Goal: Task Accomplishment & Management: Manage account settings

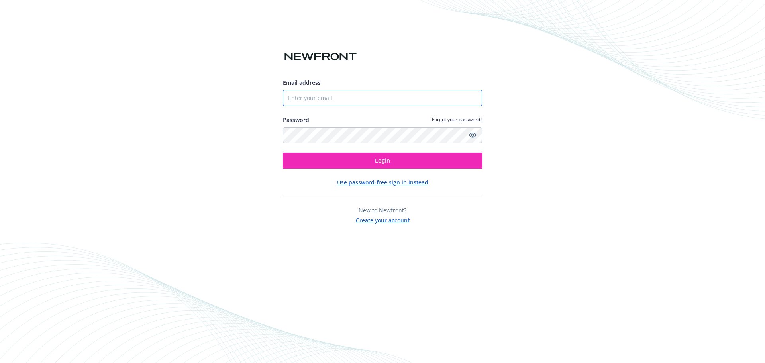
click at [311, 96] on input "Email address" at bounding box center [382, 98] width 199 height 16
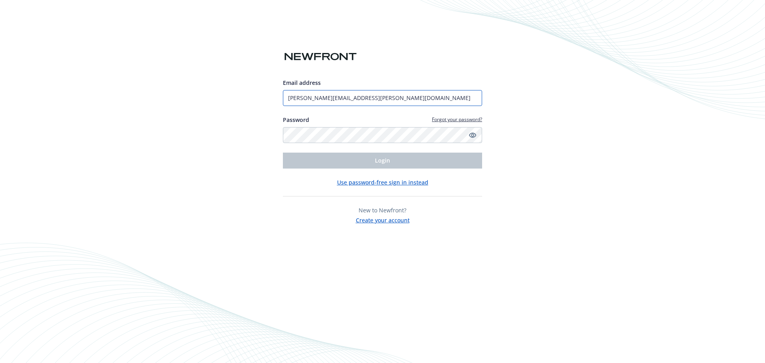
type input "[PERSON_NAME][EMAIL_ADDRESS][PERSON_NAME][DOMAIN_NAME]"
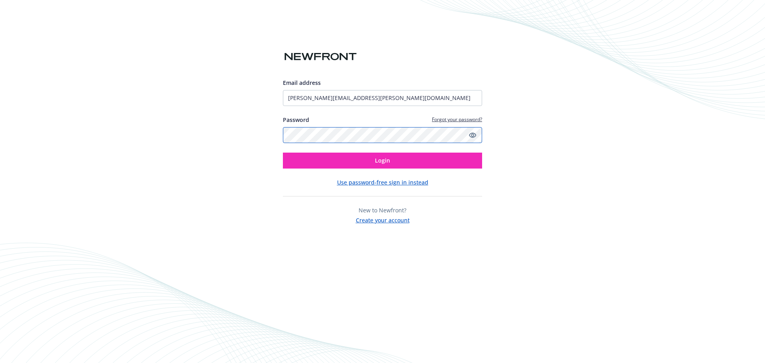
click at [283, 153] on button "Login" at bounding box center [382, 161] width 199 height 16
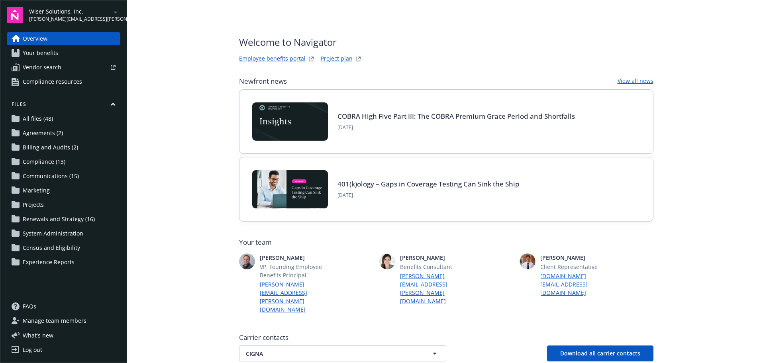
click at [82, 16] on span "[PERSON_NAME][EMAIL_ADDRESS][PERSON_NAME][DOMAIN_NAME]" at bounding box center [70, 19] width 82 height 7
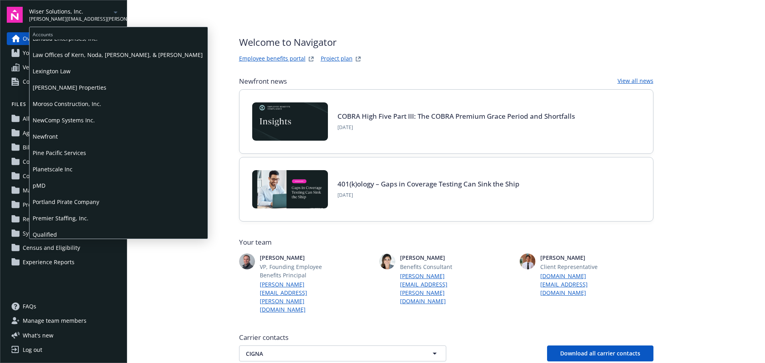
scroll to position [358, 0]
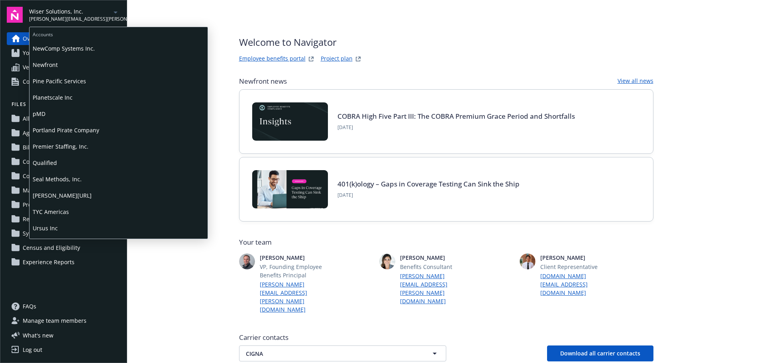
click at [47, 162] on span "Qualified" at bounding box center [119, 163] width 172 height 16
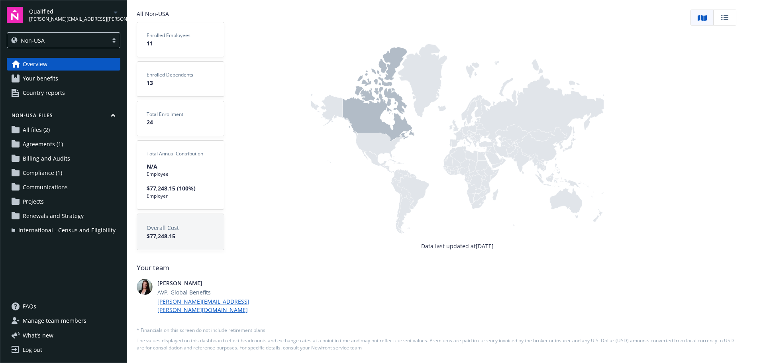
click at [44, 214] on span "Renewals and Strategy" at bounding box center [53, 216] width 61 height 13
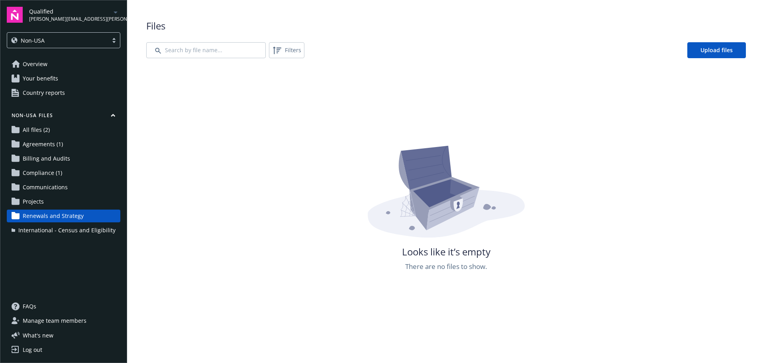
click at [110, 38] on div at bounding box center [114, 40] width 12 height 6
click at [43, 59] on div "[GEOGRAPHIC_DATA]" at bounding box center [63, 61] width 103 height 8
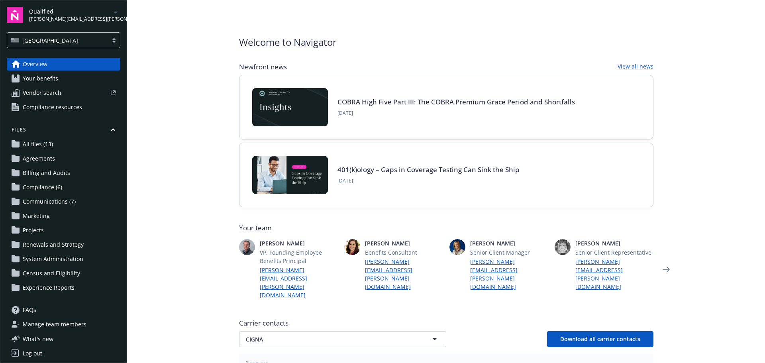
click at [48, 242] on span "Renewals and Strategy" at bounding box center [53, 244] width 61 height 13
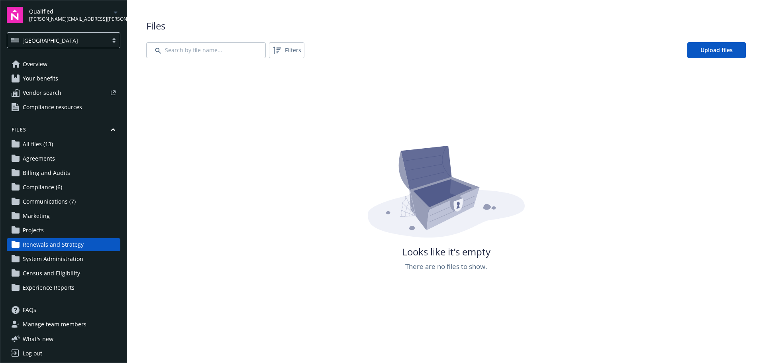
click at [43, 145] on span "All files (13)" at bounding box center [38, 144] width 30 height 13
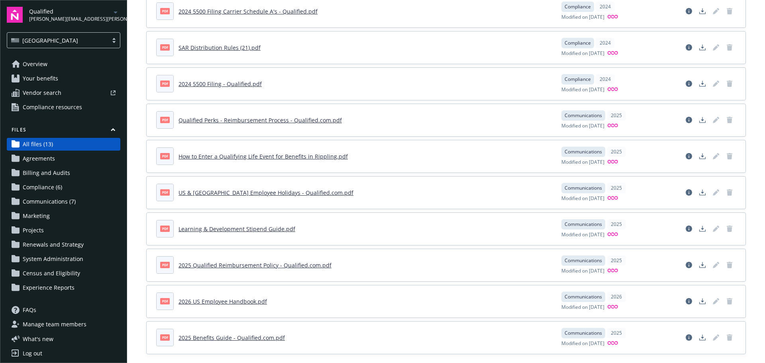
scroll to position [192, 0]
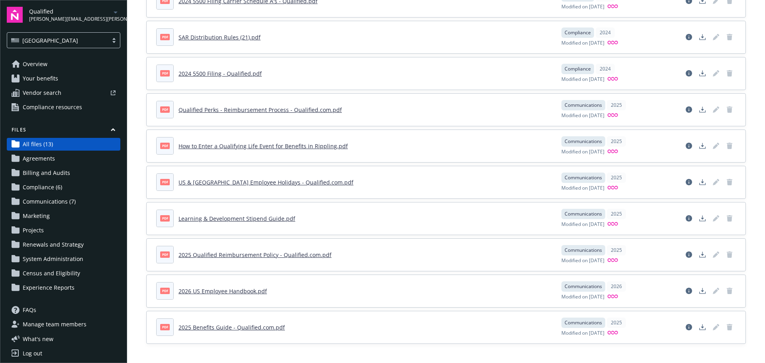
click at [49, 247] on span "Renewals and Strategy" at bounding box center [53, 244] width 61 height 13
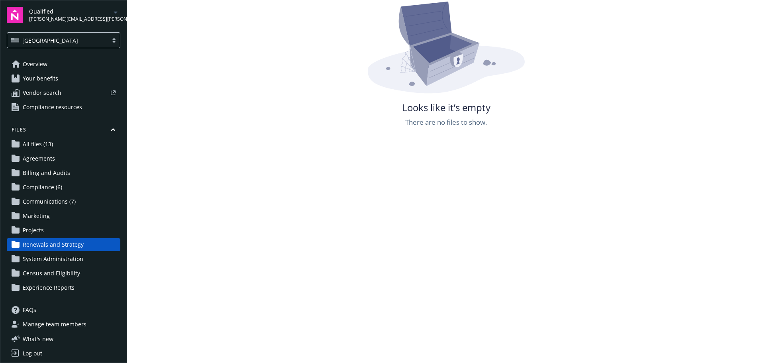
scroll to position [144, 0]
click at [40, 217] on span "Marketing" at bounding box center [36, 216] width 27 height 13
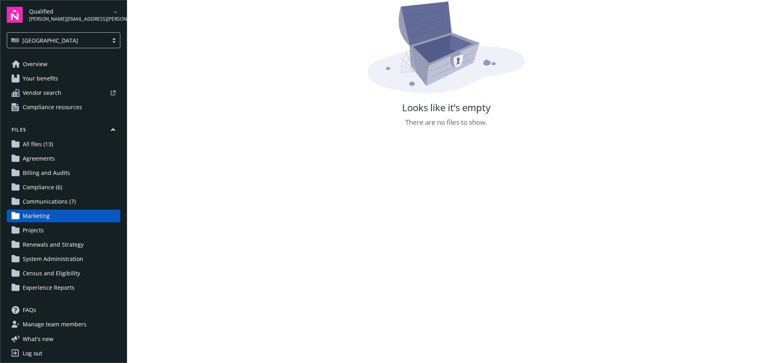
click at [51, 325] on span "Manage team members" at bounding box center [55, 324] width 64 height 13
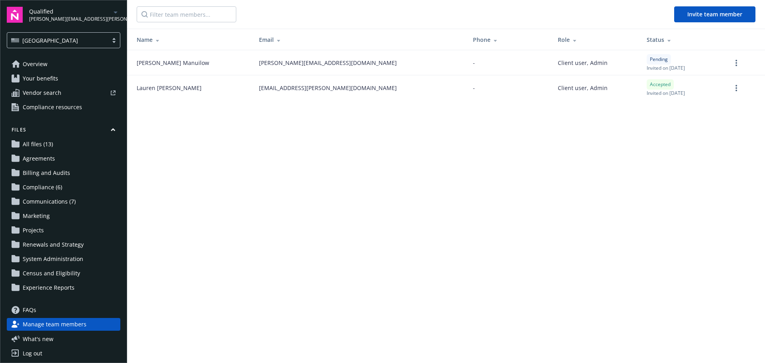
click at [39, 63] on span "Overview" at bounding box center [35, 64] width 25 height 13
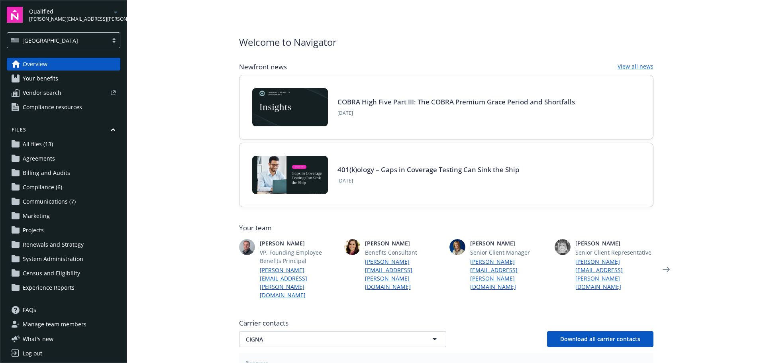
click at [46, 81] on span "Your benefits" at bounding box center [40, 78] width 35 height 13
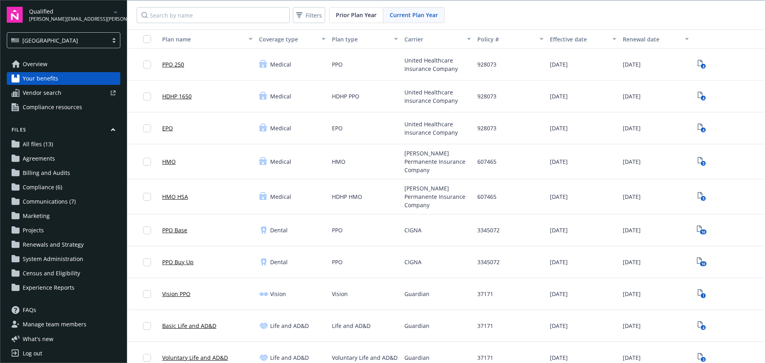
click at [49, 147] on span "All files (13)" at bounding box center [38, 144] width 30 height 13
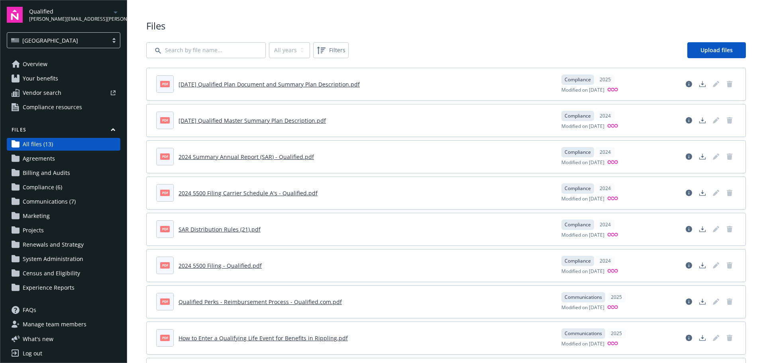
click at [37, 232] on span "Projects" at bounding box center [33, 230] width 21 height 13
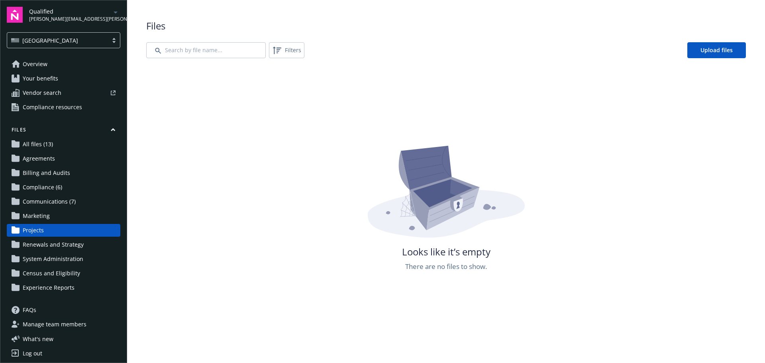
click at [39, 259] on span "System Administration" at bounding box center [53, 259] width 61 height 13
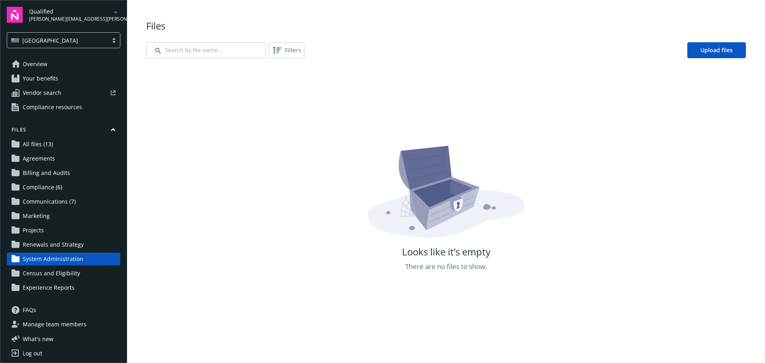
click at [46, 158] on span "Agreements" at bounding box center [39, 158] width 32 height 13
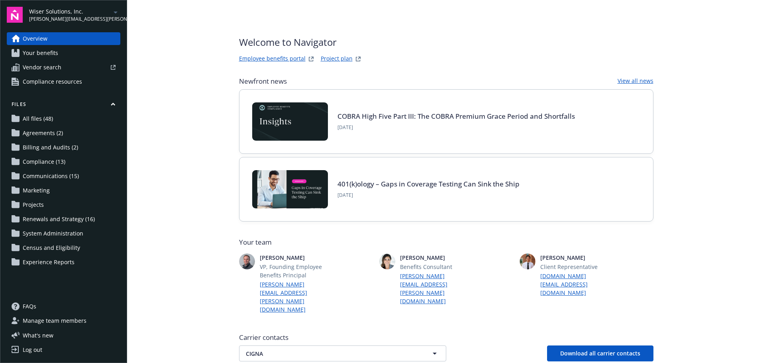
click at [99, 19] on div "Wiser Solutions, Inc. patrick.hennon@newfront.com" at bounding box center [74, 15] width 91 height 16
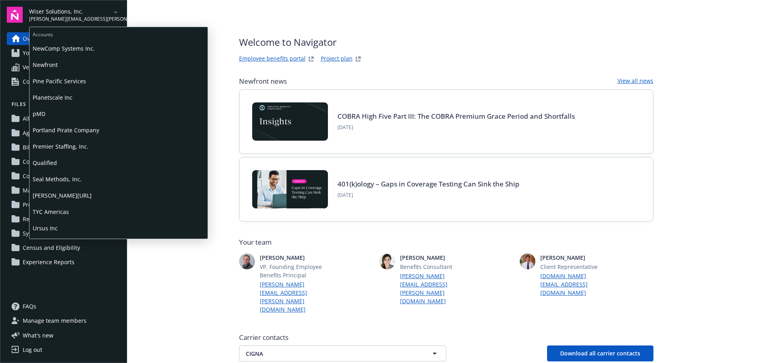
scroll to position [398, 0]
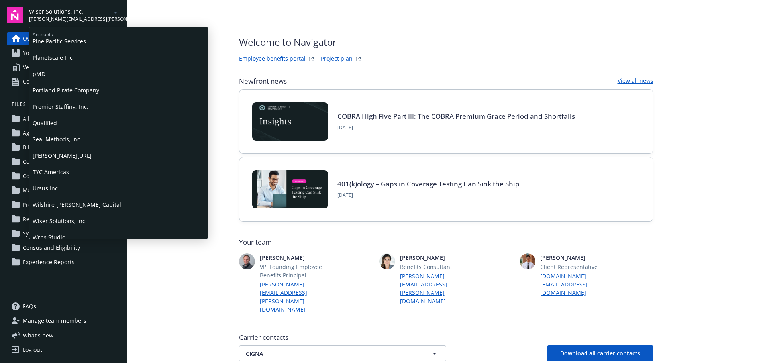
click at [48, 123] on span "Qualified" at bounding box center [119, 123] width 172 height 16
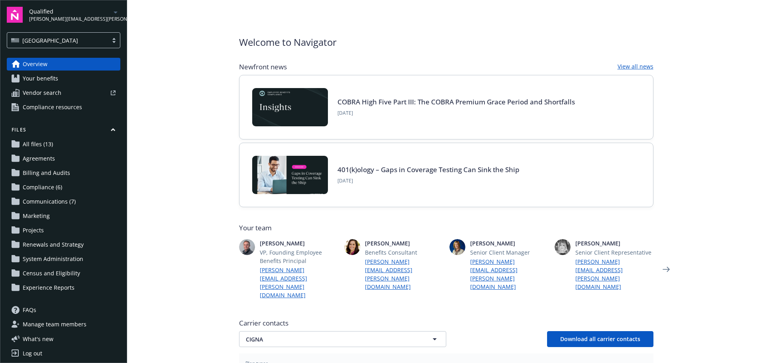
click at [45, 245] on span "Renewals and Strategy" at bounding box center [53, 244] width 61 height 13
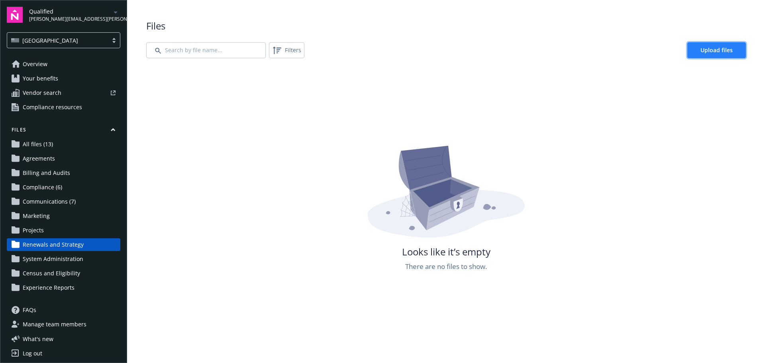
click at [710, 52] on span "Upload files" at bounding box center [716, 50] width 32 height 8
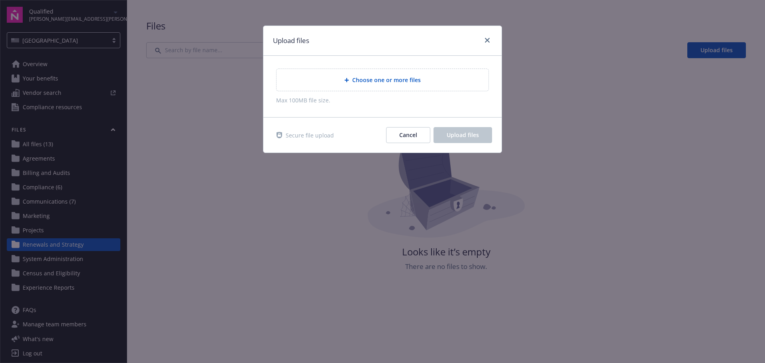
click at [381, 88] on div "Choose one or more files" at bounding box center [382, 80] width 212 height 22
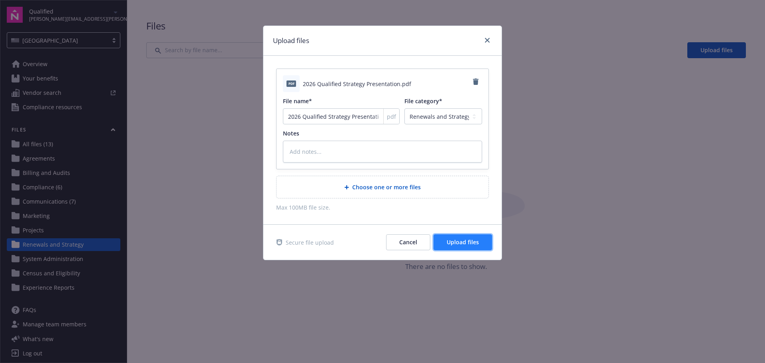
click at [455, 241] on span "Upload files" at bounding box center [463, 242] width 32 height 8
type textarea "x"
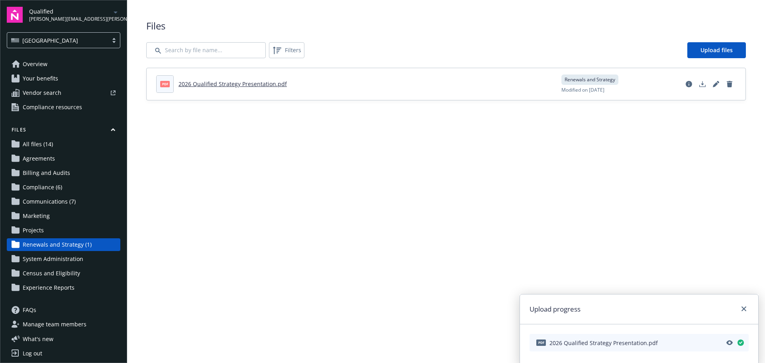
click at [40, 64] on span "Overview" at bounding box center [35, 64] width 25 height 13
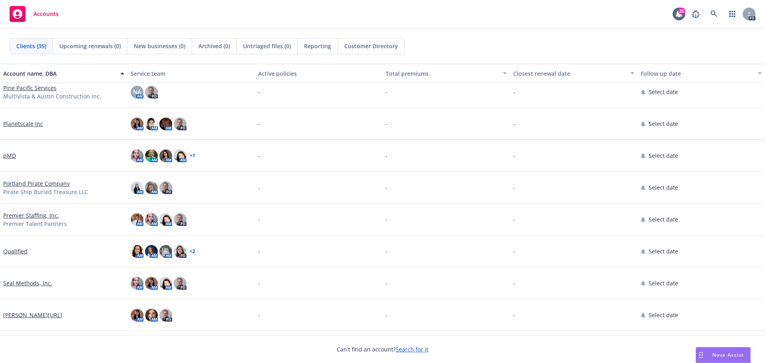
scroll to position [717, 0]
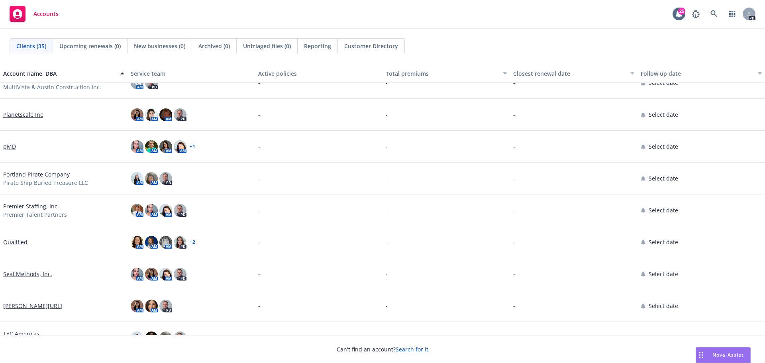
click at [18, 242] on link "Qualified" at bounding box center [15, 242] width 24 height 8
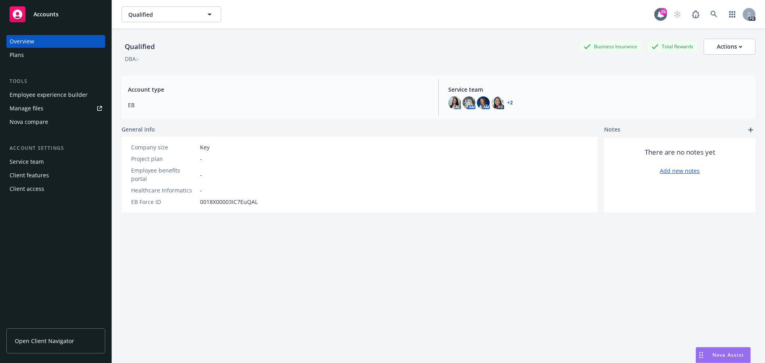
scroll to position [29, 0]
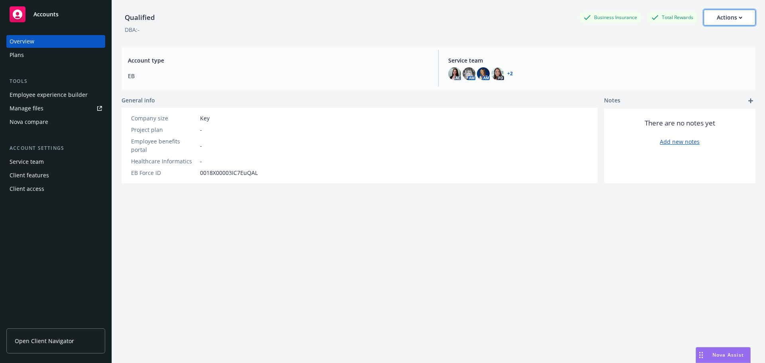
click at [732, 18] on div "Actions" at bounding box center [729, 17] width 25 height 15
click at [695, 41] on link "Edit account summary" at bounding box center [712, 37] width 85 height 16
select select "US"
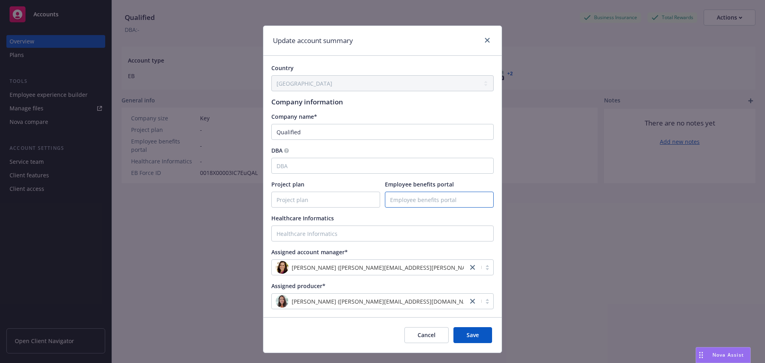
click at [419, 202] on input "Employee benefits portal" at bounding box center [439, 199] width 108 height 15
paste input "https://app.newfront.com/employee/ffa82a9b-0a24-40e3-9b8f-c6e4884cfec6/overview"
type input "https://app.newfront.com/employee/ffa82a9b-0a24-40e3-9b8f-c6e4884cfec6/overview"
click at [467, 333] on span "Save" at bounding box center [472, 335] width 12 height 8
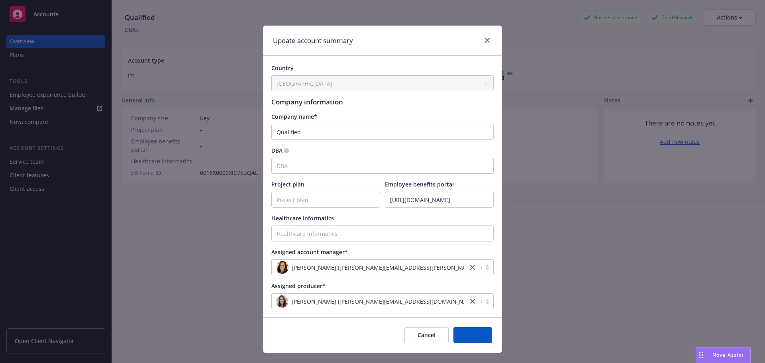
scroll to position [0, 0]
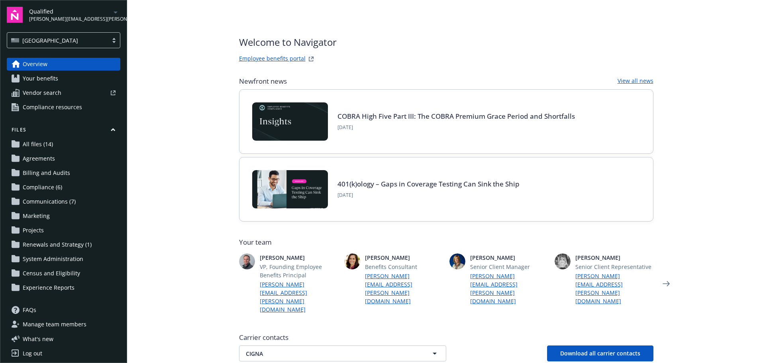
click at [275, 57] on link "Employee benefits portal" at bounding box center [272, 59] width 67 height 10
click at [62, 320] on span "Manage team members" at bounding box center [55, 324] width 64 height 13
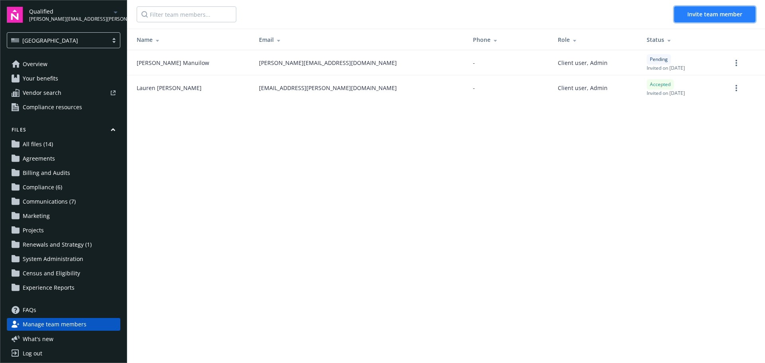
click at [713, 16] on span "Invite team member" at bounding box center [714, 14] width 55 height 8
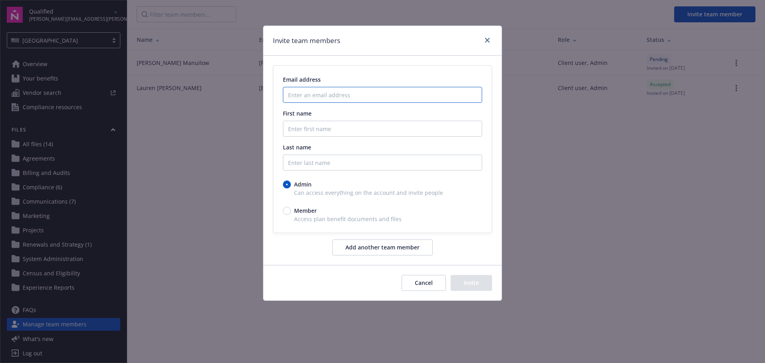
click at [329, 90] on input "Enter an email address" at bounding box center [382, 95] width 199 height 16
paste input "[PERSON_NAME][EMAIL_ADDRESS][PERSON_NAME][DOMAIN_NAME]"
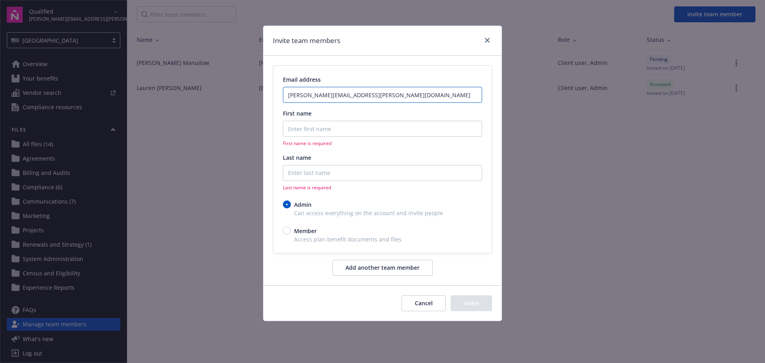
type input "[PERSON_NAME][EMAIL_ADDRESS][PERSON_NAME][DOMAIN_NAME]"
click at [319, 129] on input "First name" at bounding box center [382, 129] width 199 height 16
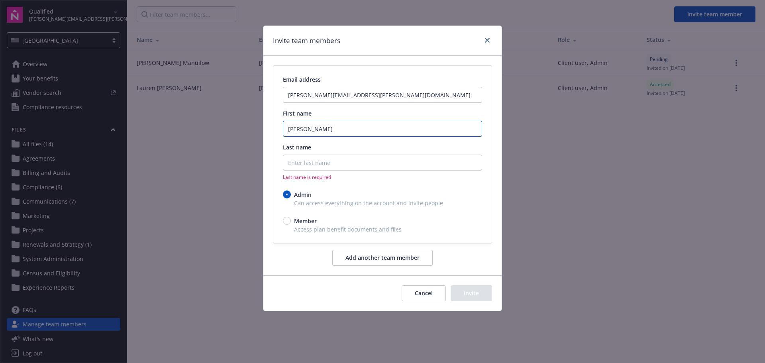
type input "Katie"
click at [302, 167] on input "Last name" at bounding box center [382, 163] width 199 height 16
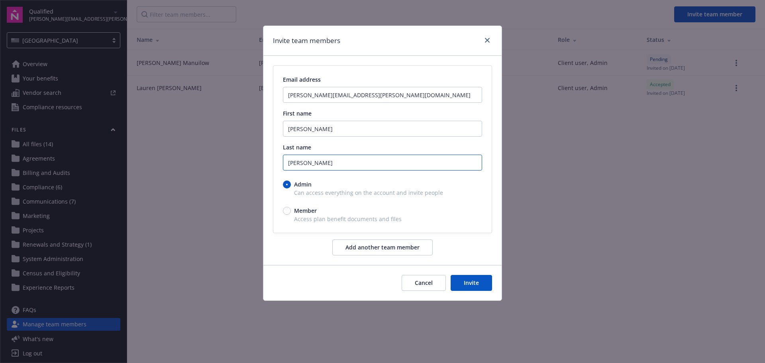
type input "Carmichael"
click at [473, 285] on button "Invite" at bounding box center [471, 283] width 41 height 16
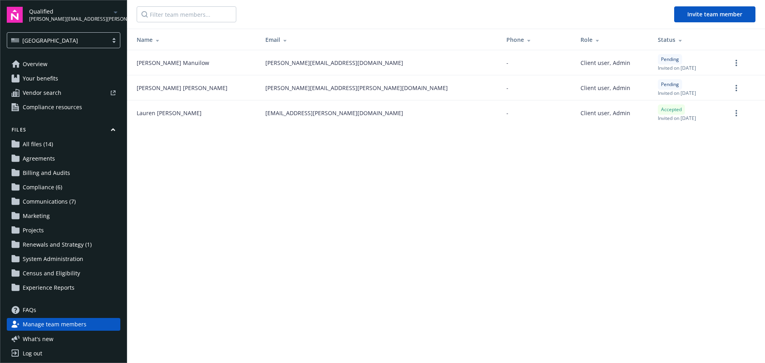
click at [34, 68] on span "Overview" at bounding box center [35, 64] width 25 height 13
